Goal: Task Accomplishment & Management: Manage account settings

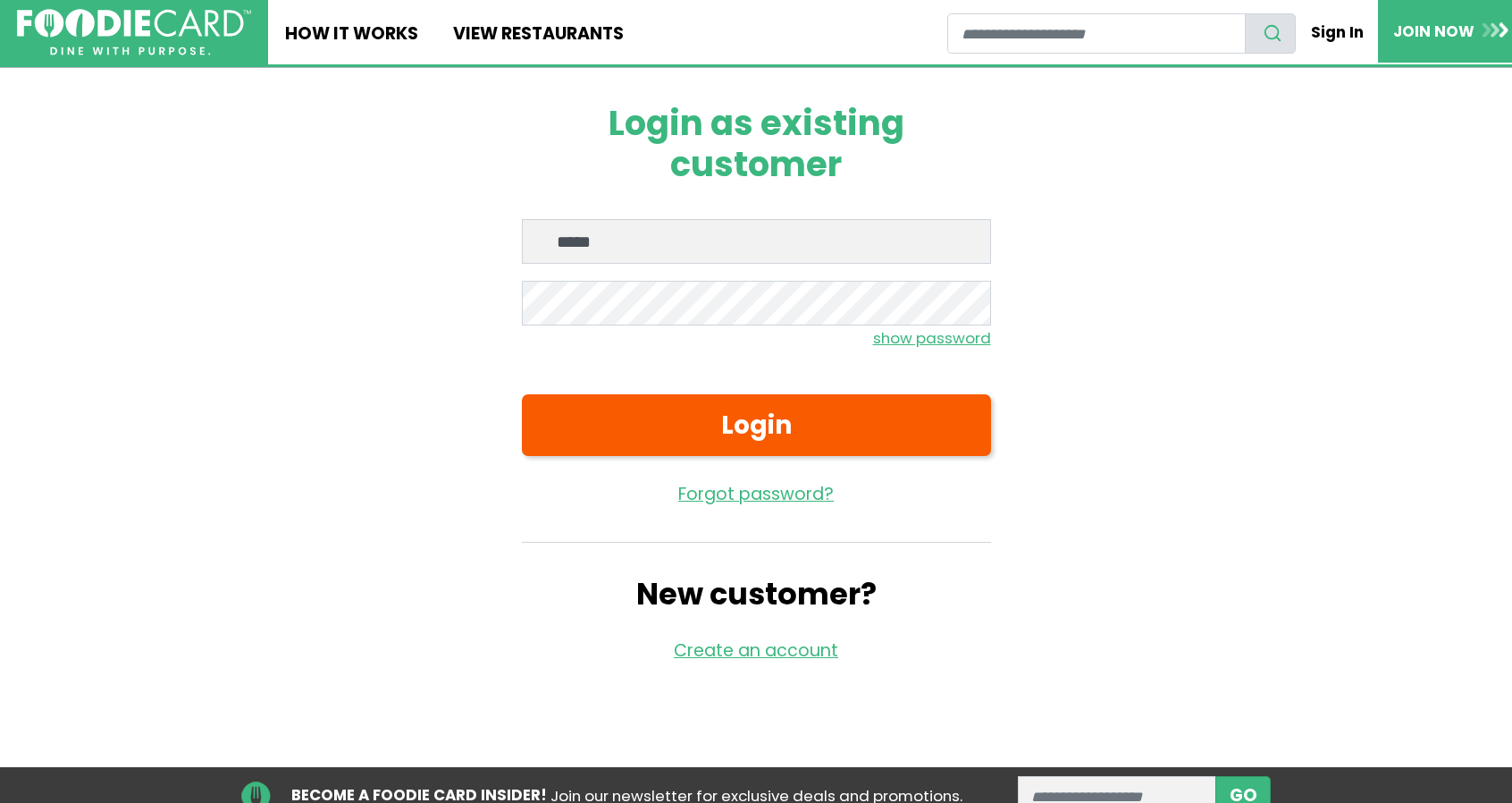
type input "**********"
click at [902, 331] on small "show password" at bounding box center [932, 337] width 118 height 21
click at [902, 334] on small "hide password" at bounding box center [935, 337] width 112 height 21
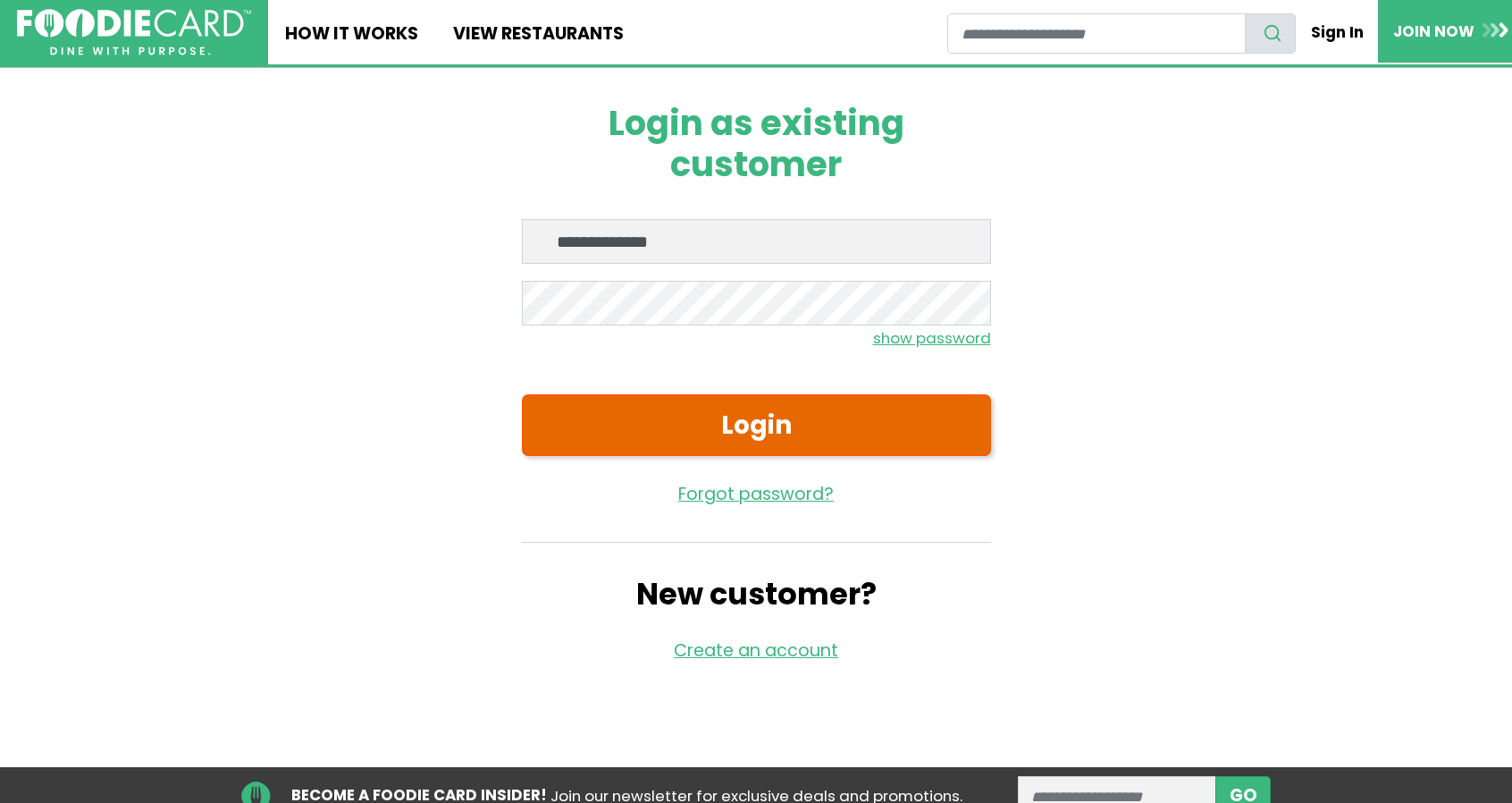
click at [760, 417] on button "Login" at bounding box center [756, 424] width 469 height 62
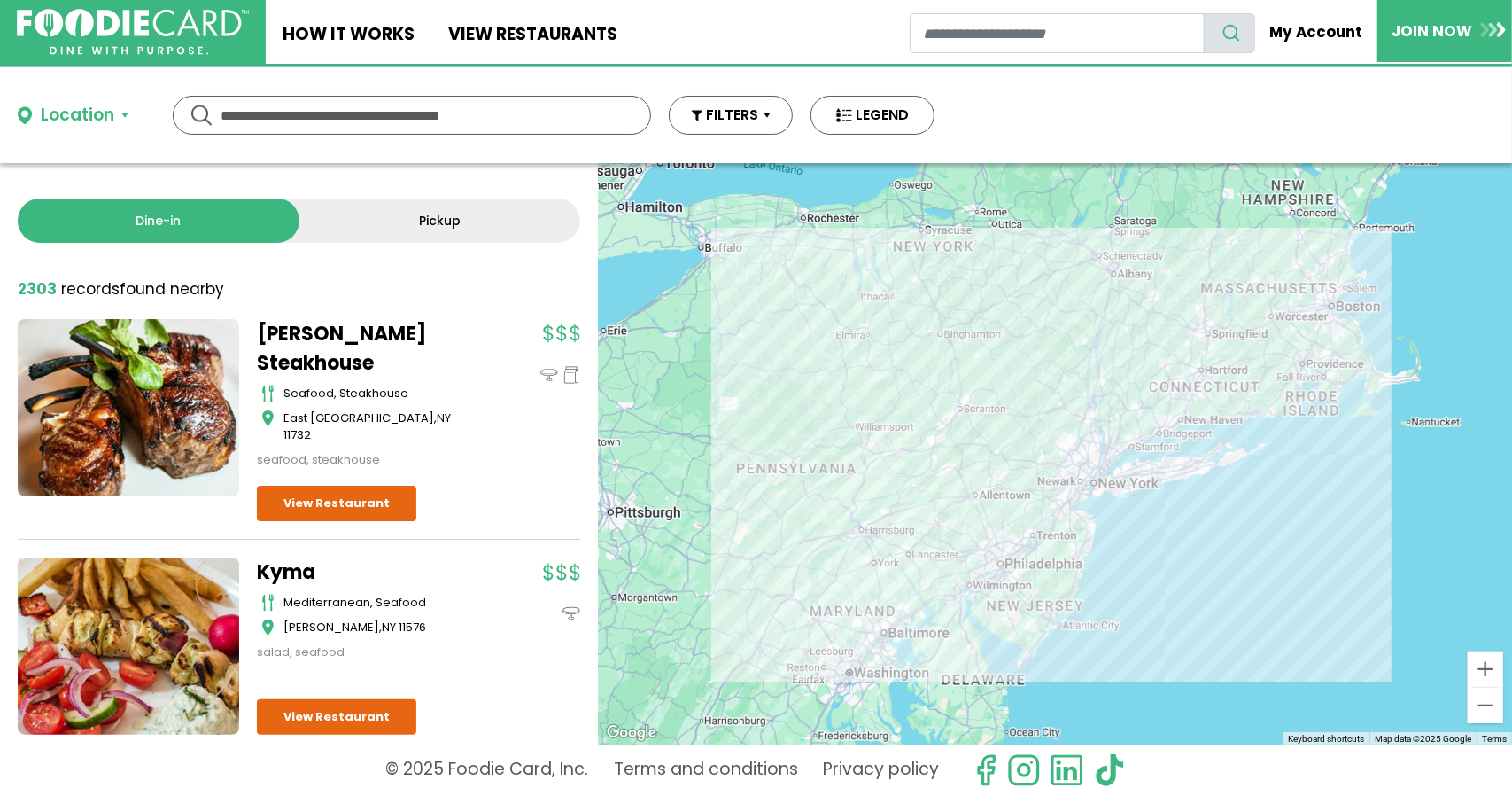
click at [1447, 99] on div "Location Use my current location Search by Region New York 1997 restaurants New…" at bounding box center [756, 115] width 1512 height 96
click at [1320, 31] on link "My Account" at bounding box center [1318, 32] width 121 height 37
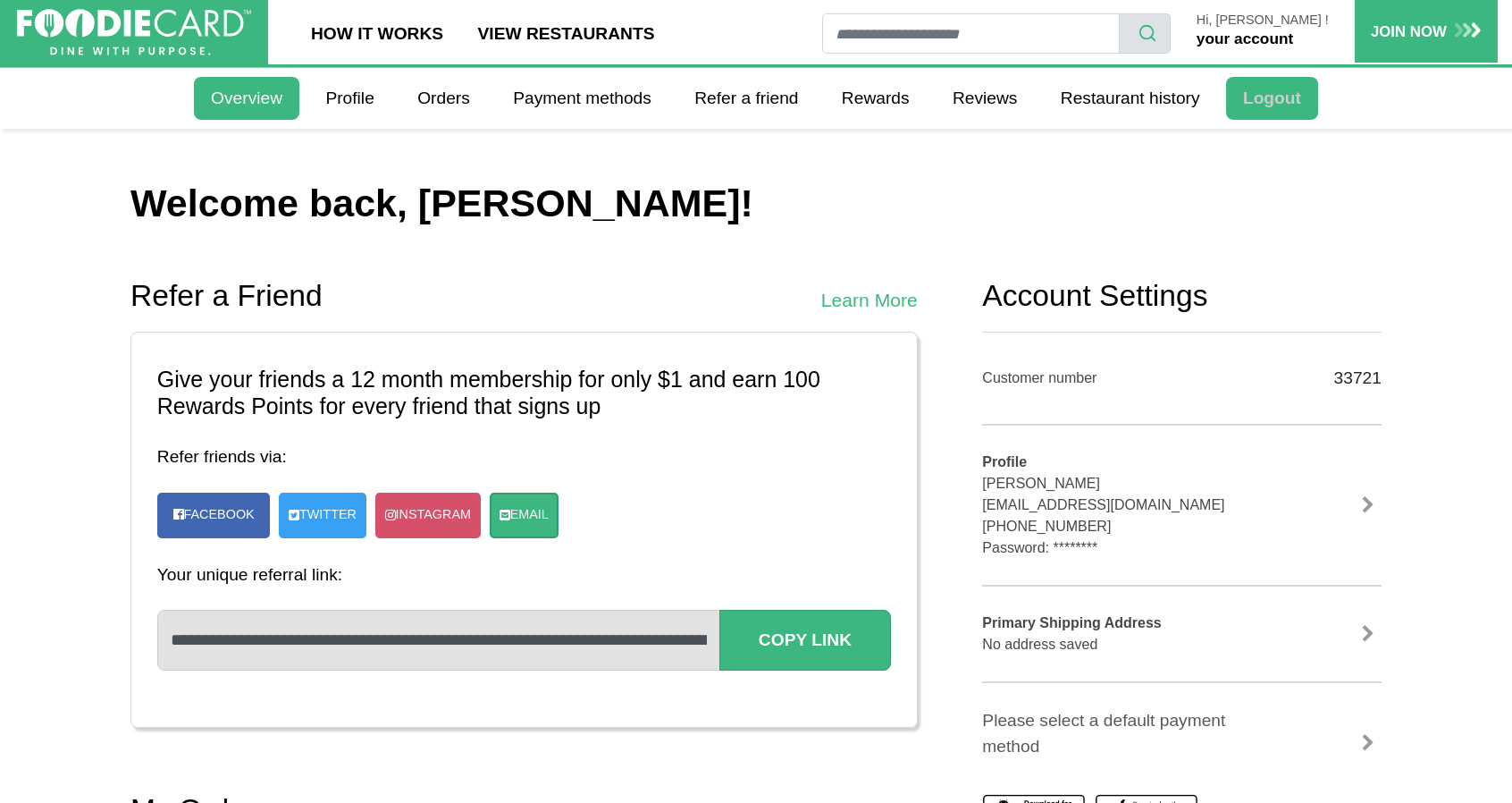
click at [1273, 99] on link "Logout" at bounding box center [1272, 98] width 92 height 43
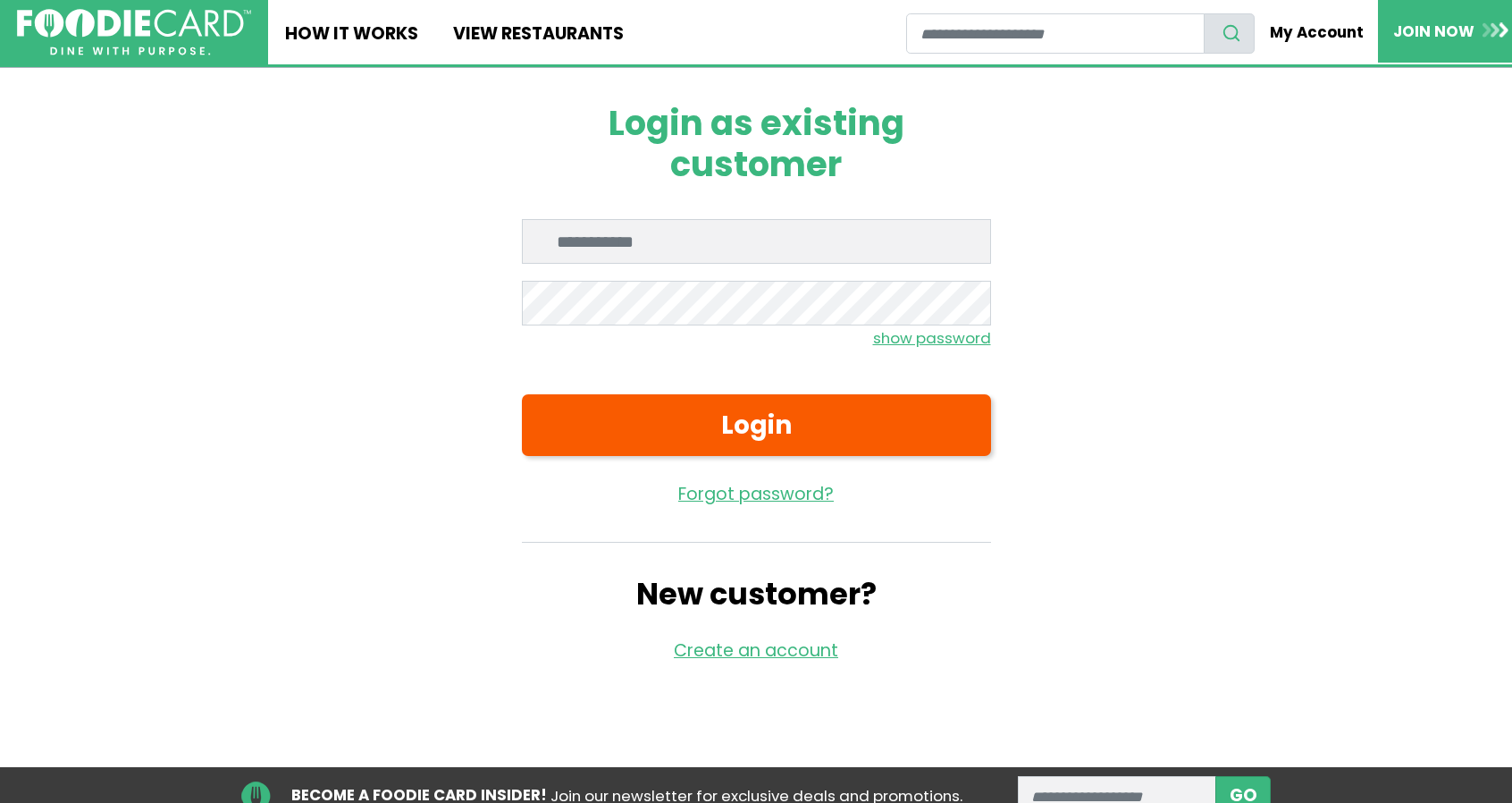
click at [727, 246] on input "Enter email" at bounding box center [756, 242] width 469 height 45
type input "**********"
click at [914, 328] on small "show password" at bounding box center [932, 337] width 118 height 21
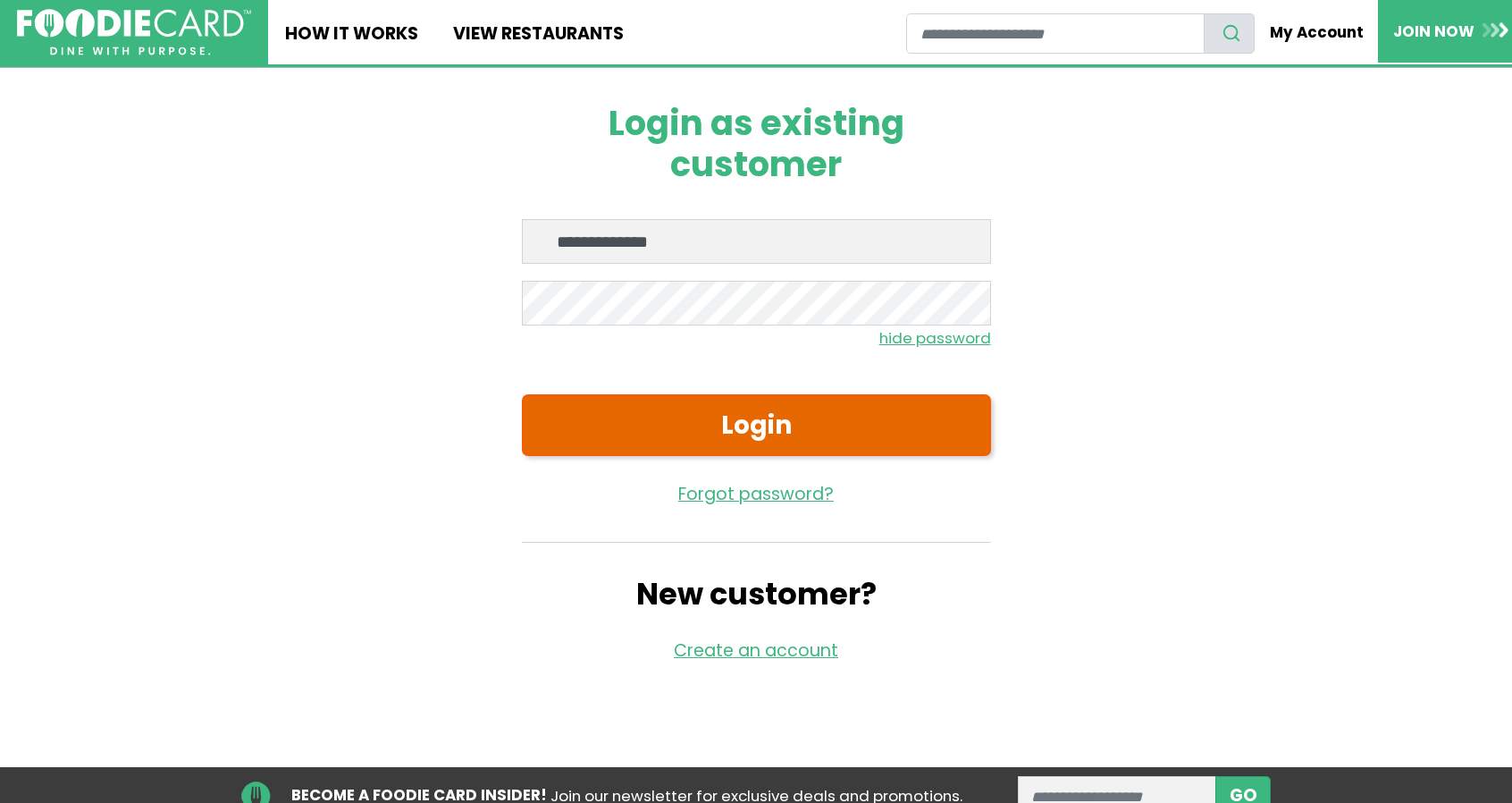
click at [722, 425] on button "Login" at bounding box center [756, 424] width 469 height 62
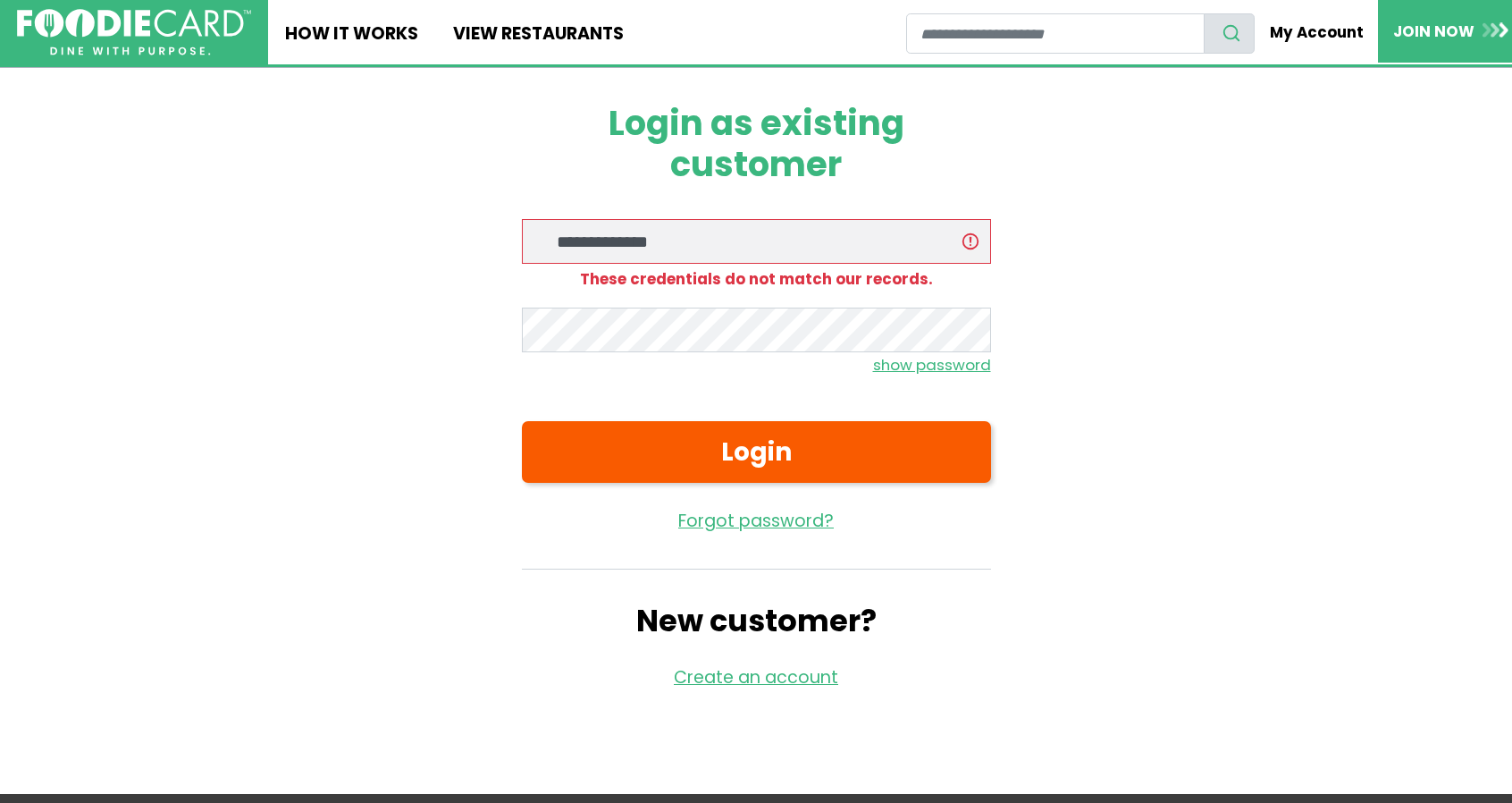
drag, startPoint x: 935, startPoint y: 354, endPoint x: 922, endPoint y: 380, distance: 29.1
click at [932, 358] on link "show password" at bounding box center [932, 364] width 118 height 26
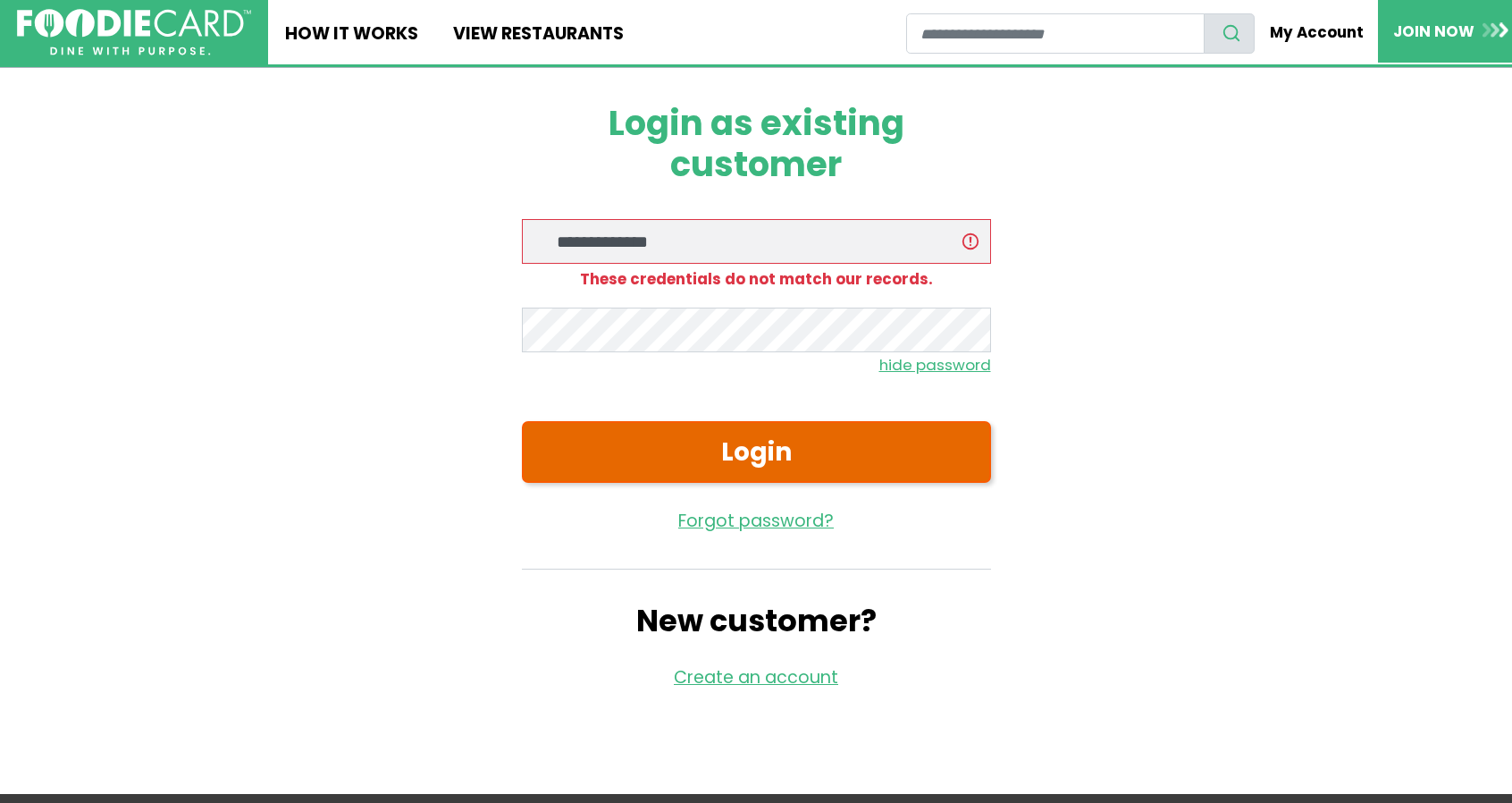
click at [717, 448] on button "Login" at bounding box center [756, 451] width 469 height 62
